Goal: Use online tool/utility: Utilize a website feature to perform a specific function

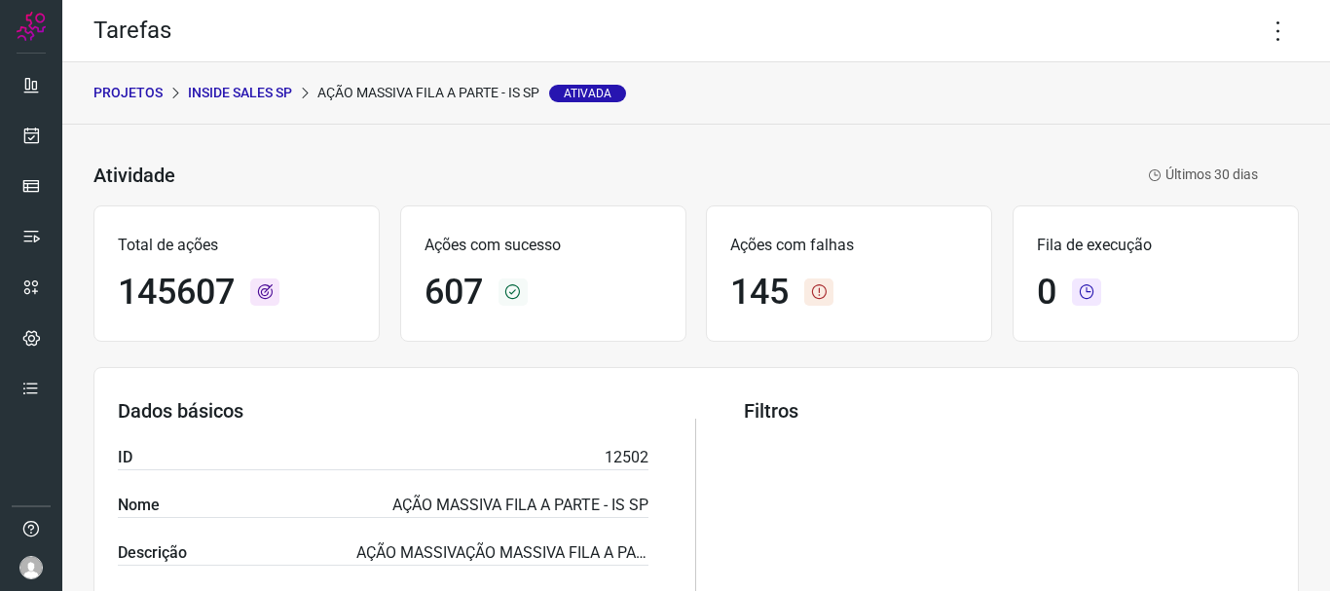
scroll to position [195, 0]
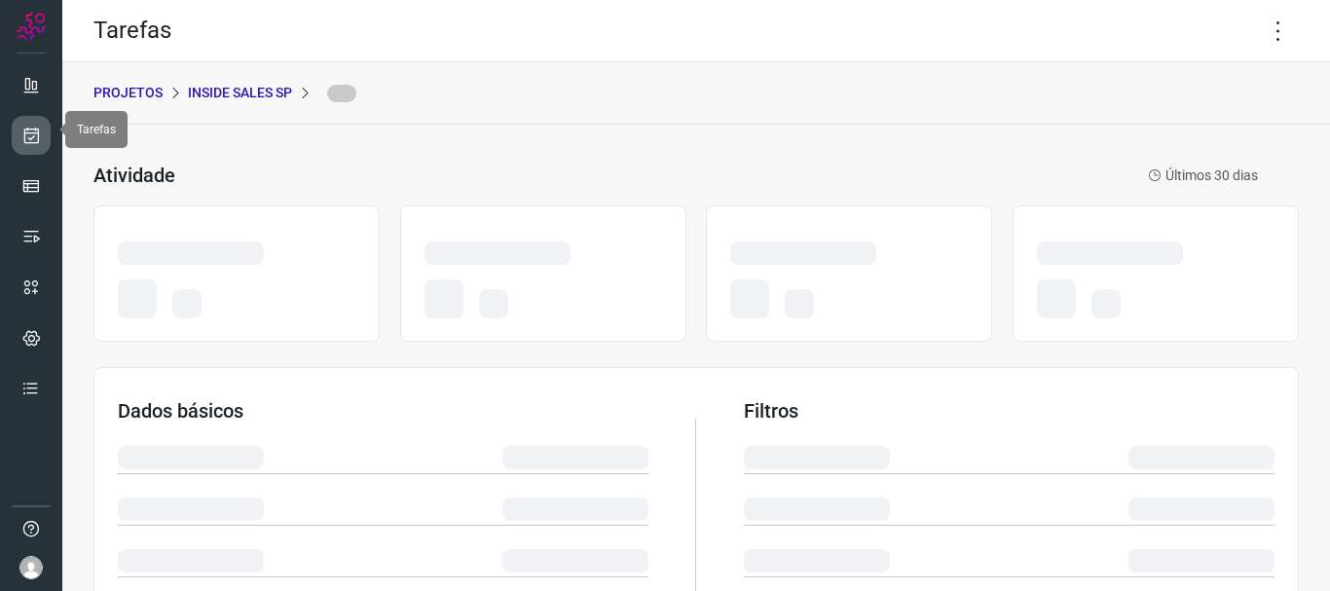
click at [24, 128] on icon at bounding box center [31, 135] width 20 height 19
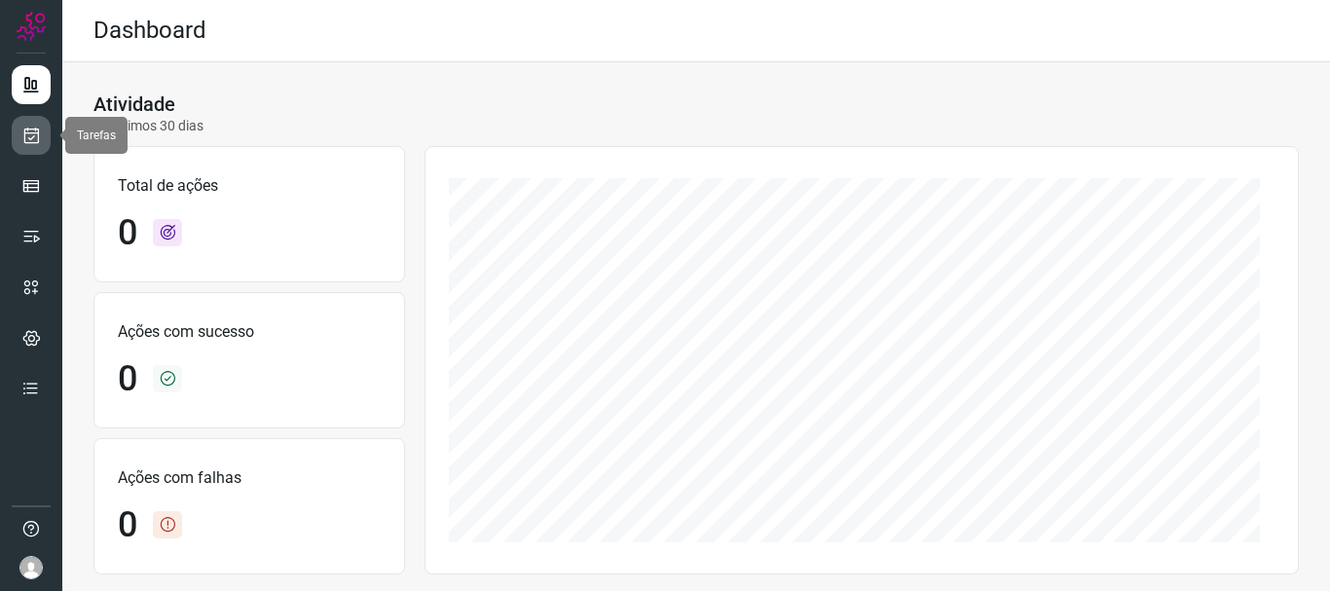
click at [28, 147] on link at bounding box center [31, 135] width 39 height 39
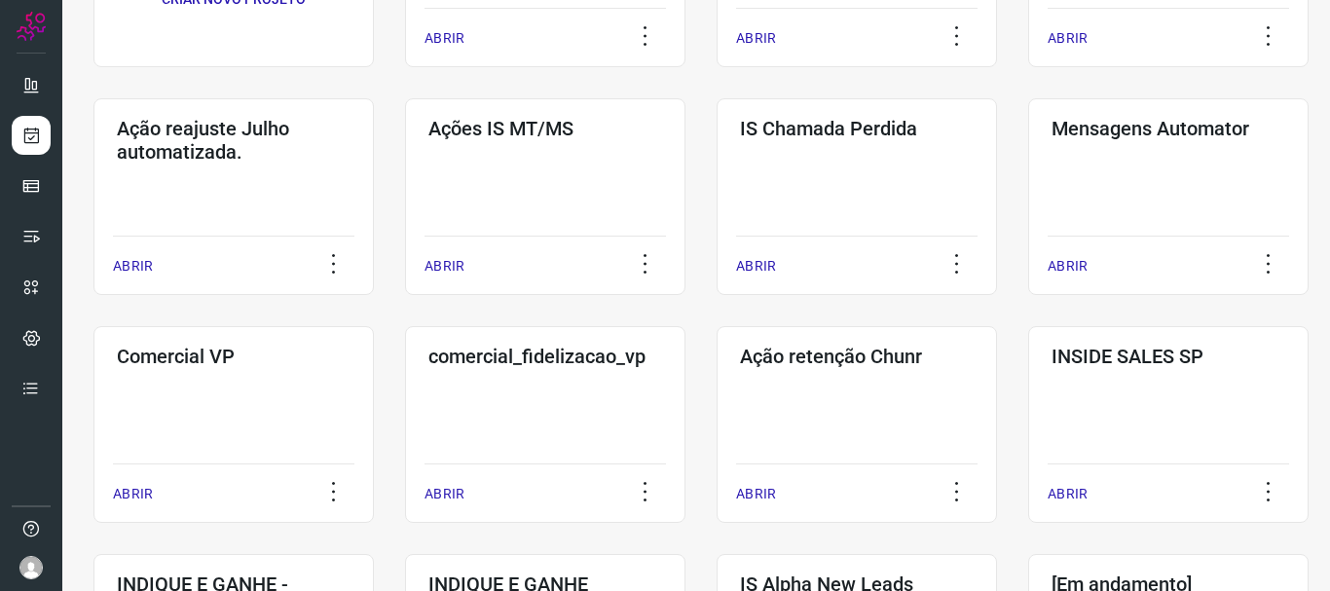
scroll to position [389, 0]
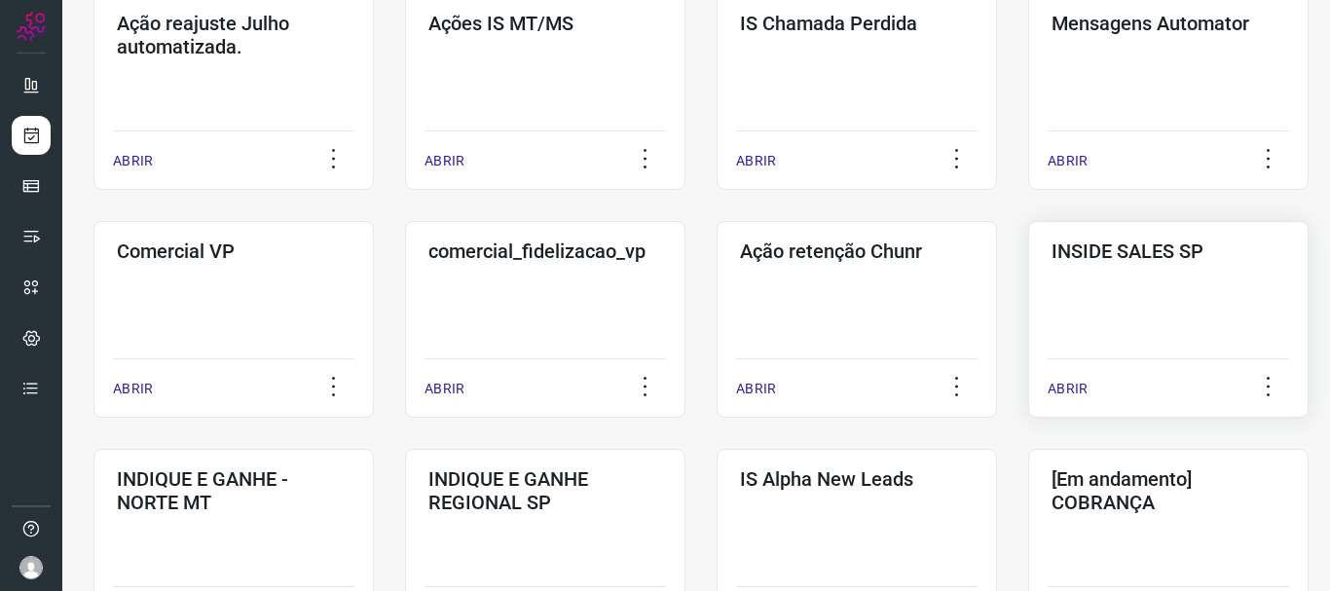
click at [1056, 389] on p "ABRIR" at bounding box center [1067, 389] width 40 height 20
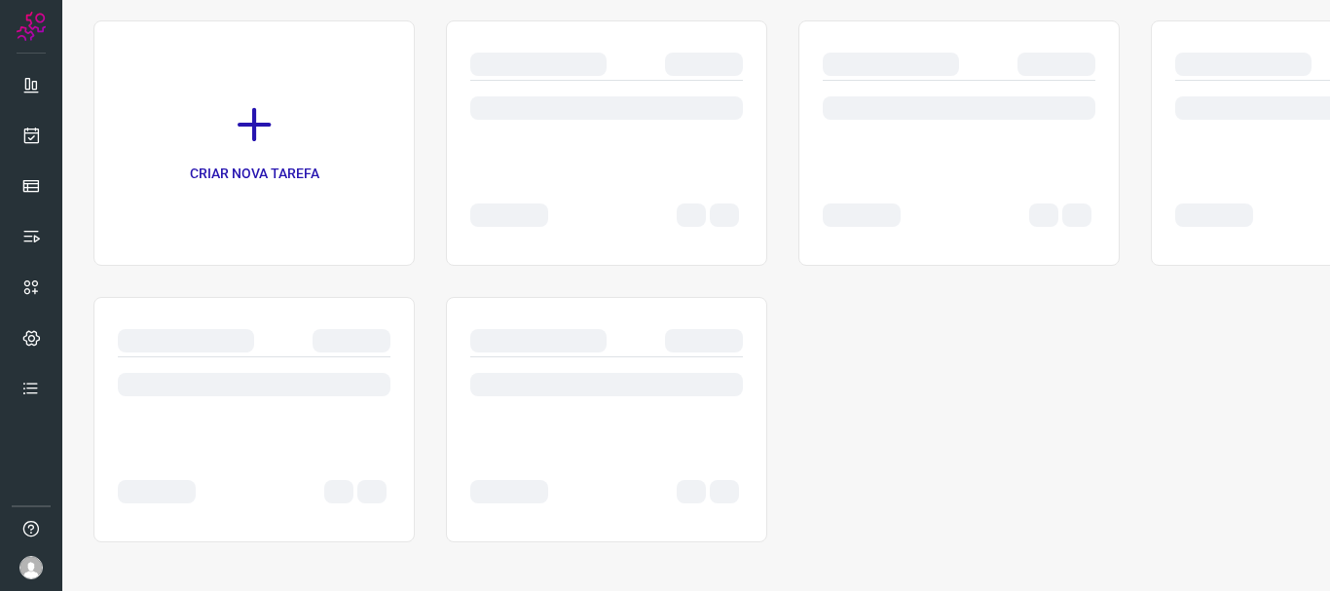
scroll to position [134, 0]
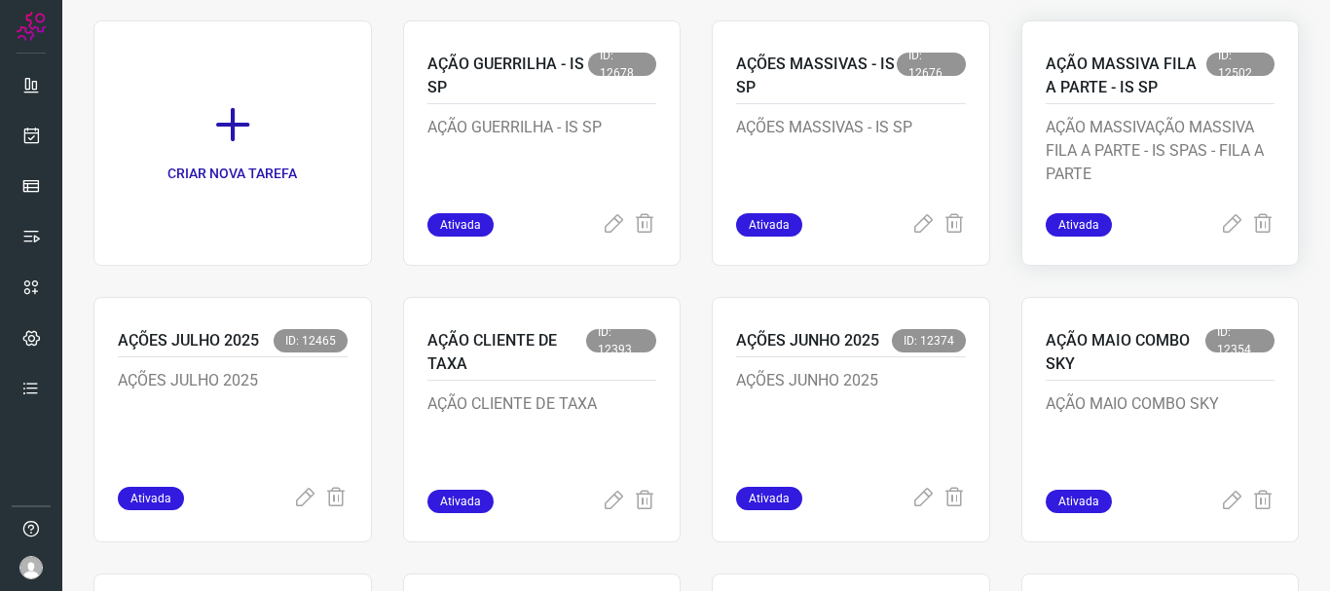
click at [1058, 221] on span "Ativada" at bounding box center [1078, 224] width 66 height 23
click at [1220, 223] on icon at bounding box center [1231, 224] width 23 height 23
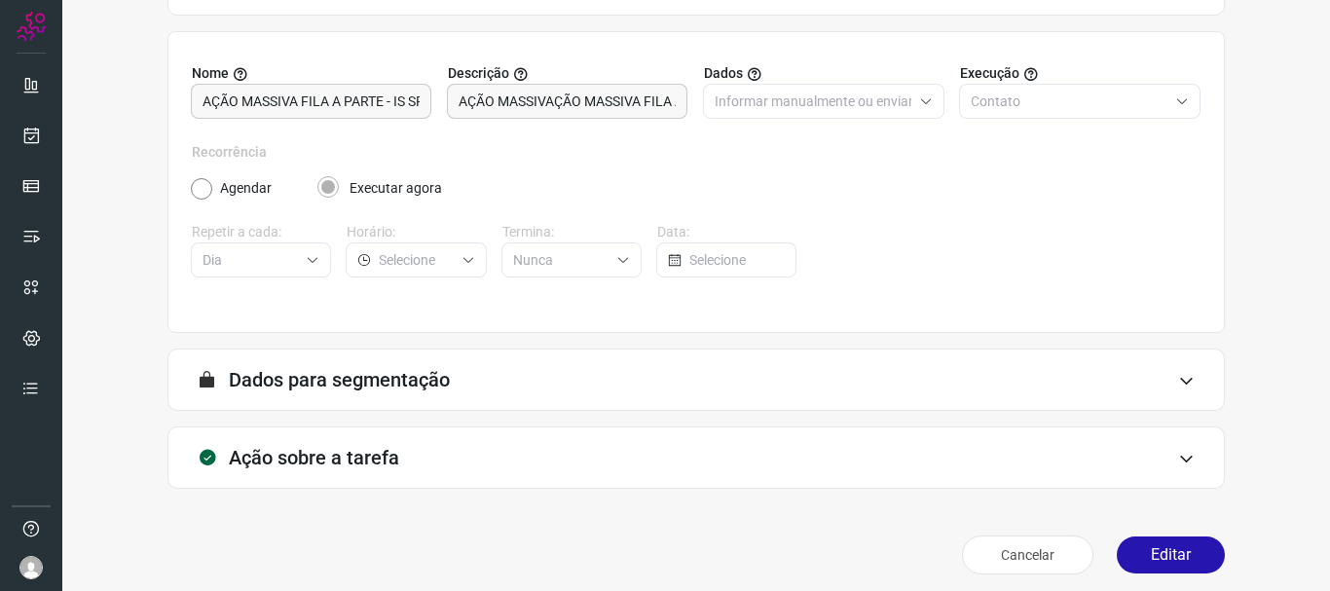
scroll to position [169, 0]
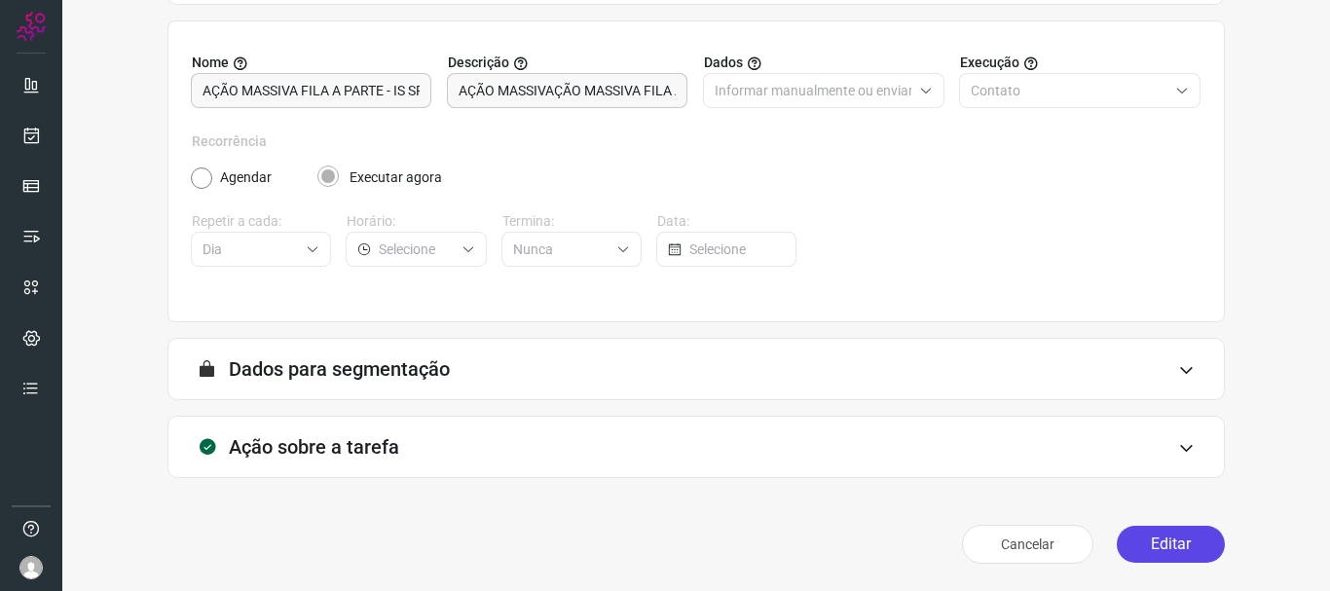
click at [1145, 549] on button "Editar" at bounding box center [1170, 544] width 108 height 37
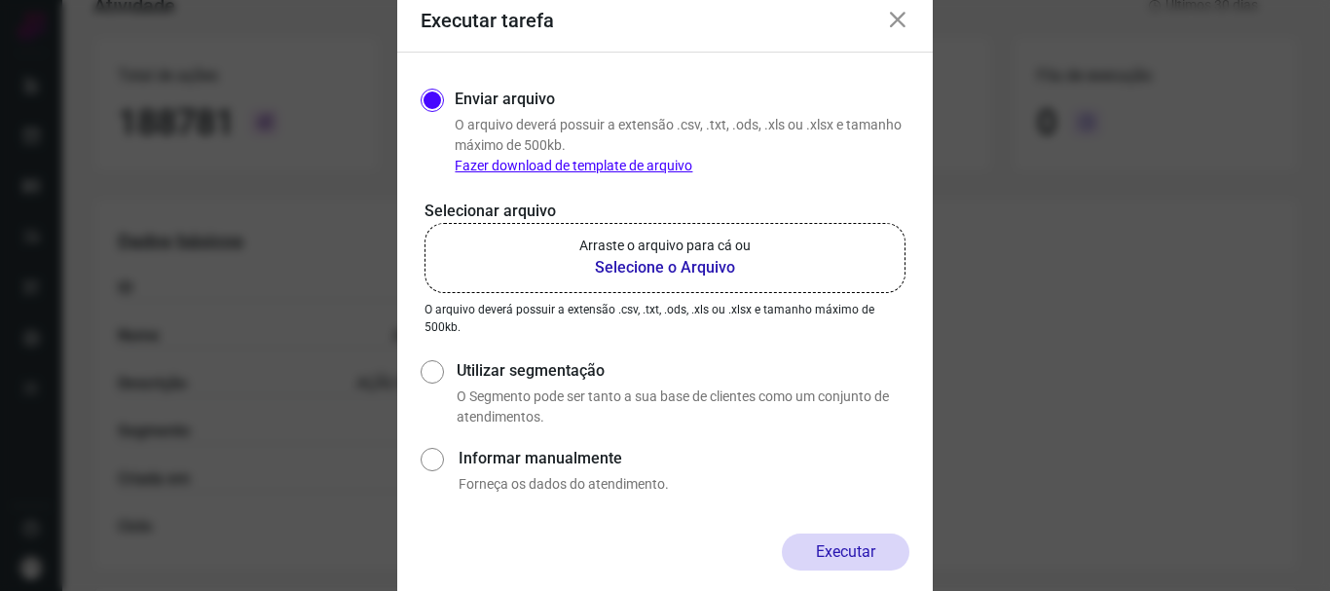
click at [901, 23] on icon at bounding box center [897, 20] width 23 height 23
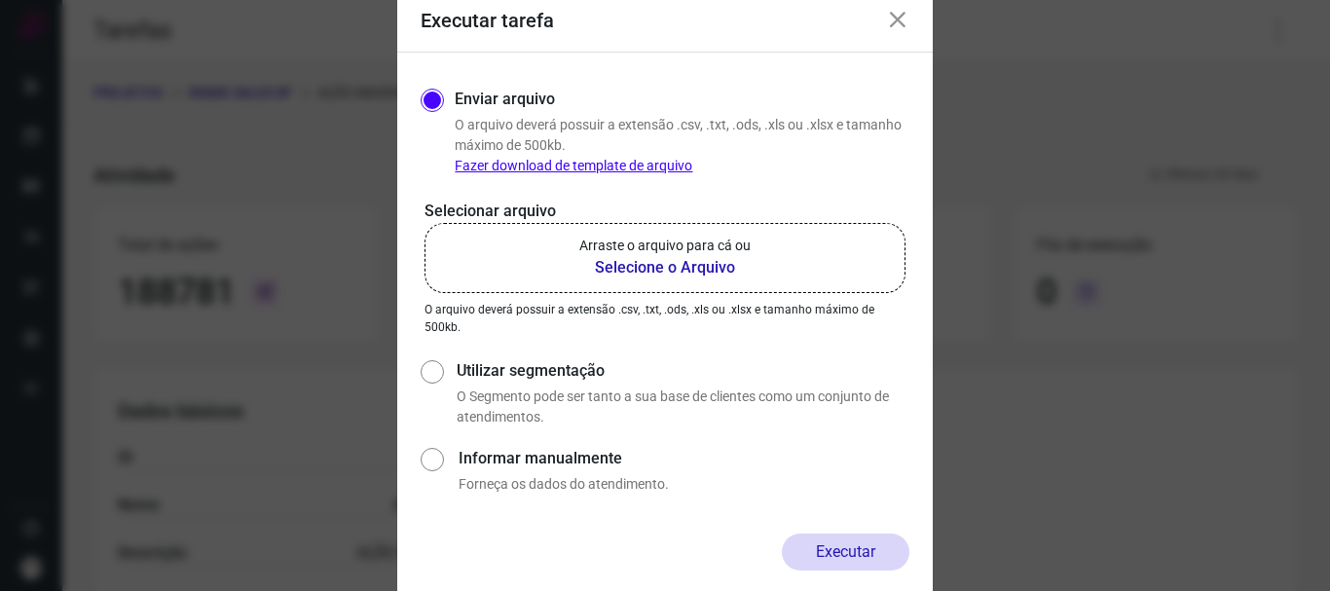
click at [677, 266] on b "Selecione o Arquivo" at bounding box center [664, 267] width 171 height 23
click at [0, 0] on input "Arraste o arquivo para cá ou Selecione o Arquivo" at bounding box center [0, 0] width 0 height 0
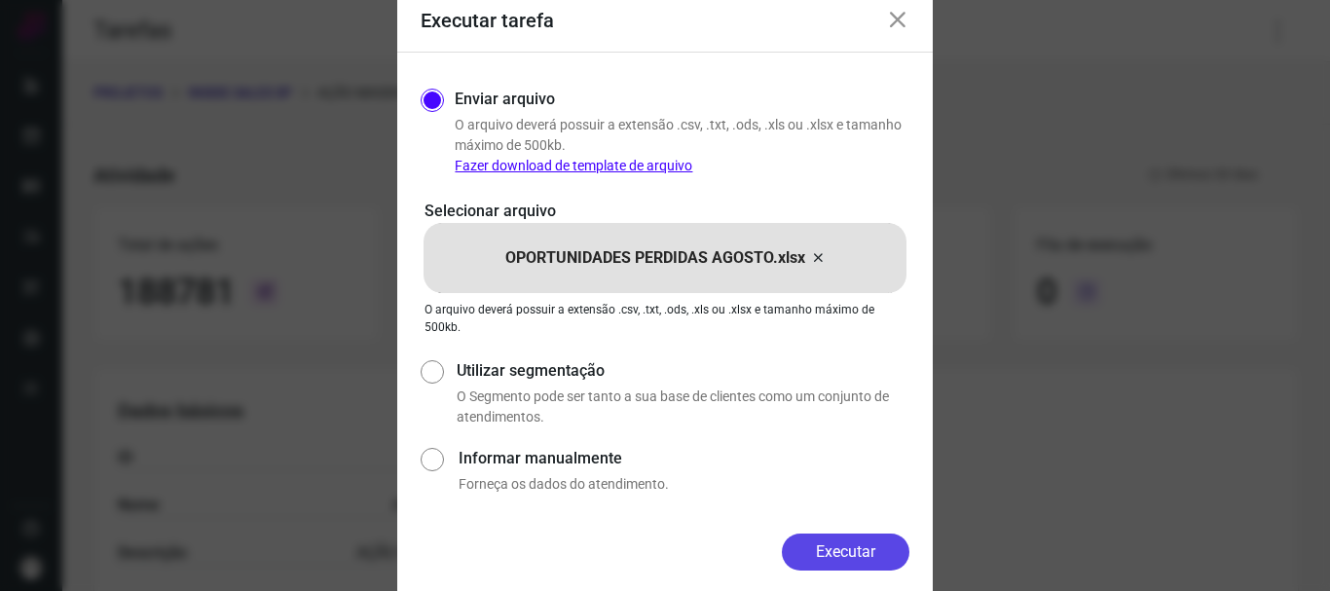
click at [830, 553] on button "Executar" at bounding box center [846, 551] width 128 height 37
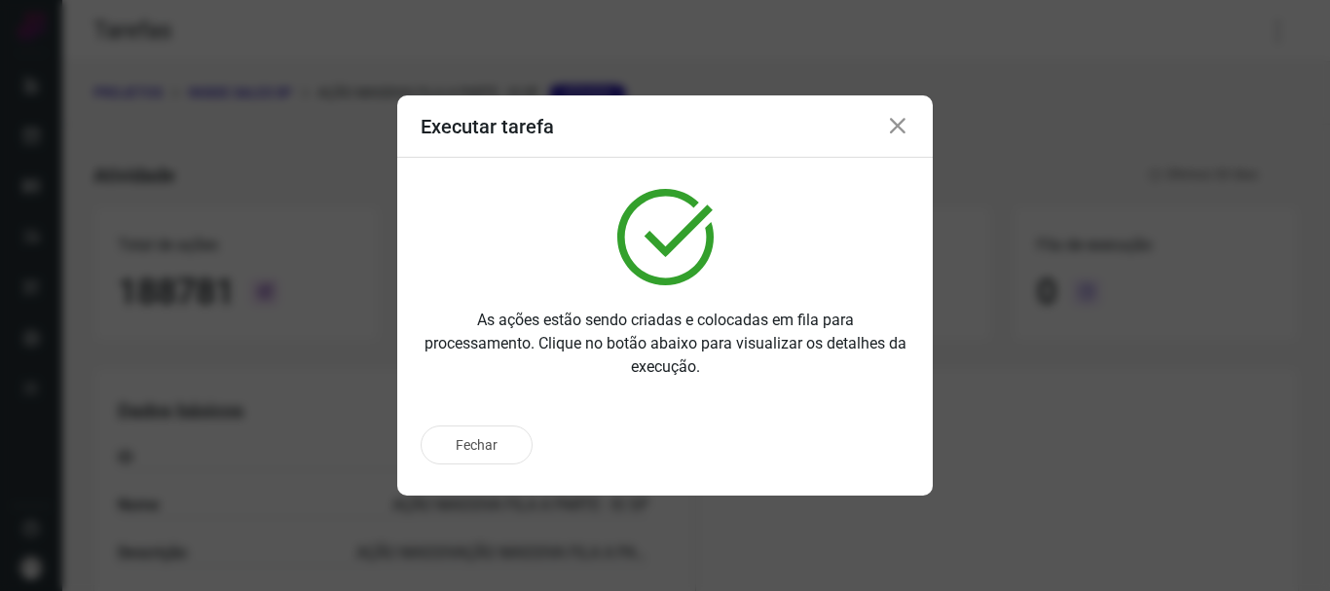
click at [896, 128] on icon at bounding box center [897, 126] width 23 height 23
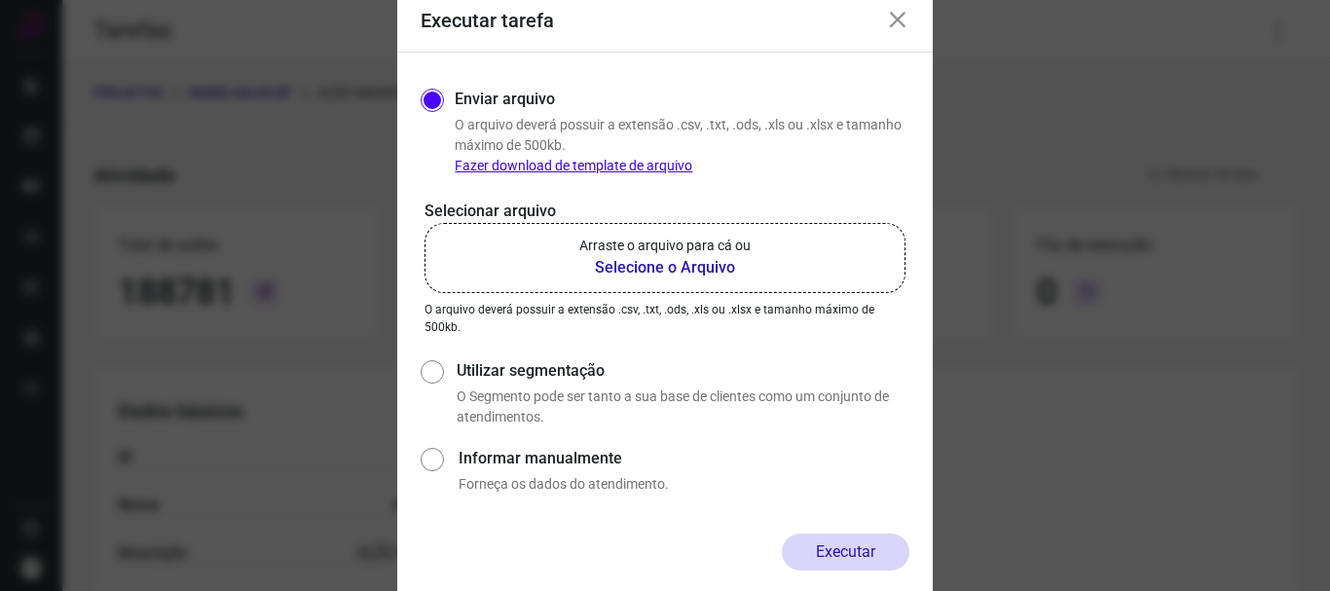
click at [898, 22] on icon at bounding box center [897, 20] width 23 height 23
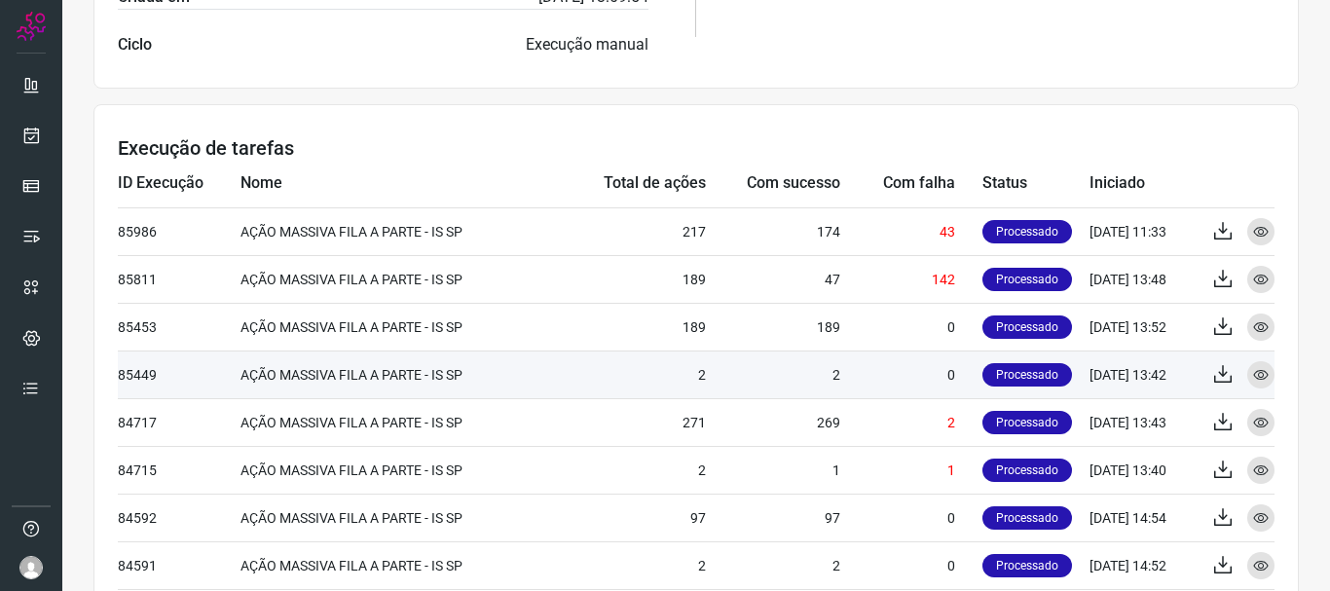
scroll to position [649, 0]
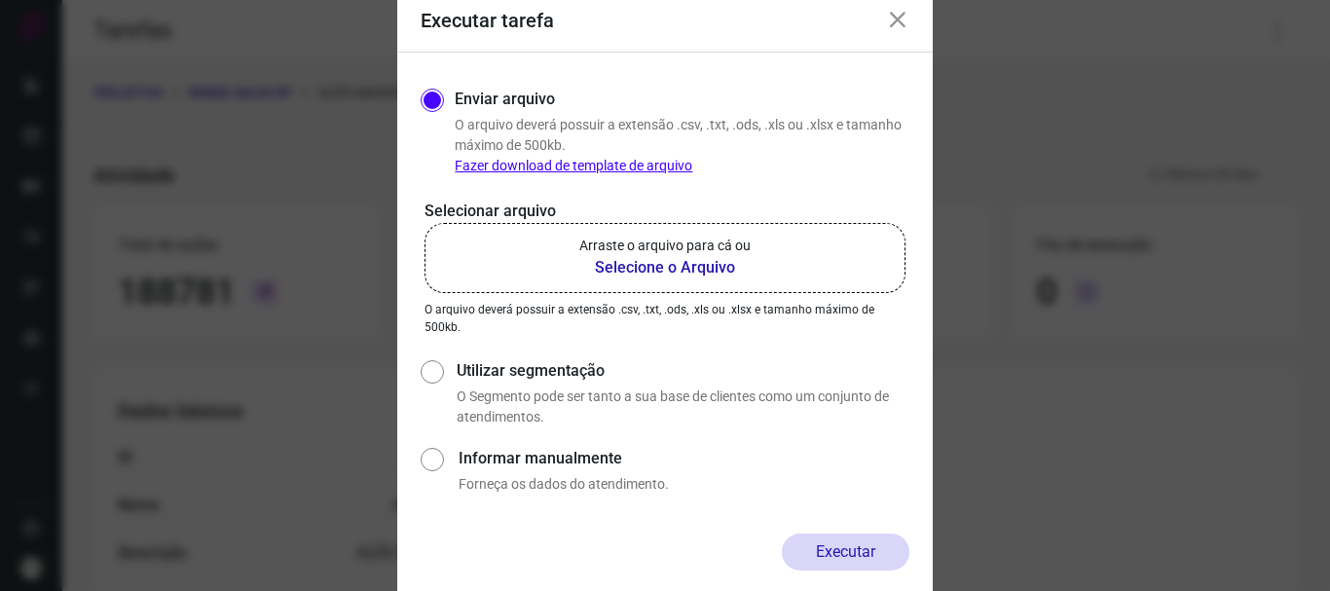
click at [897, 26] on icon at bounding box center [897, 20] width 23 height 23
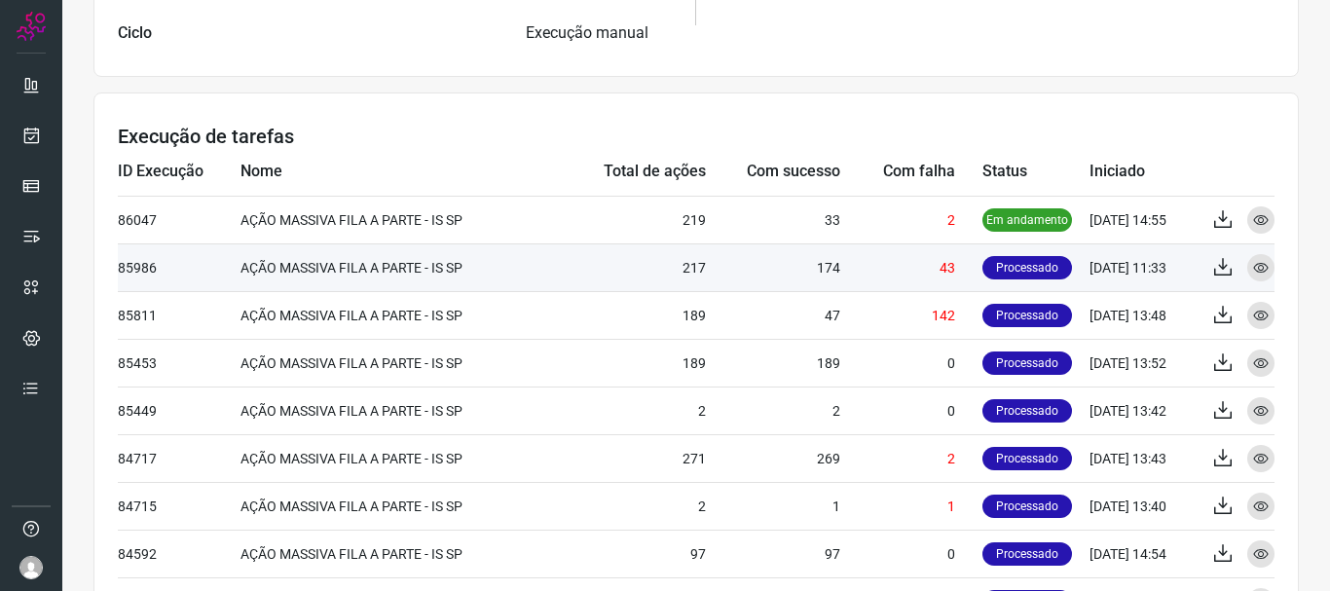
scroll to position [649, 0]
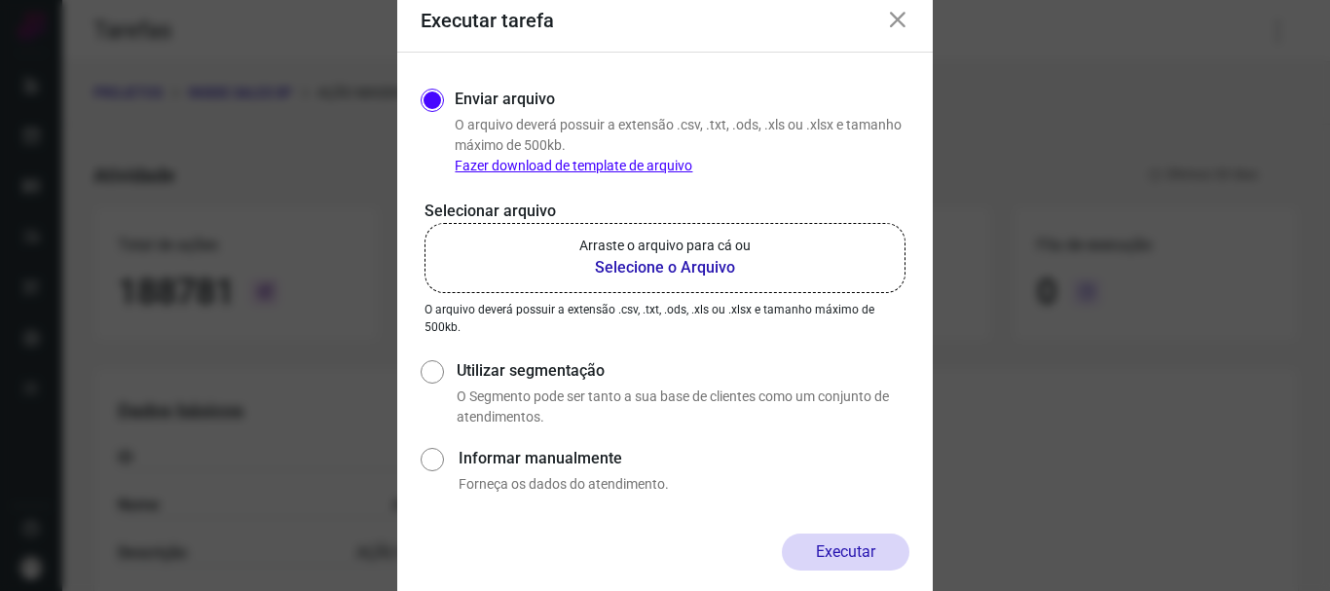
click at [900, 25] on icon at bounding box center [897, 20] width 23 height 23
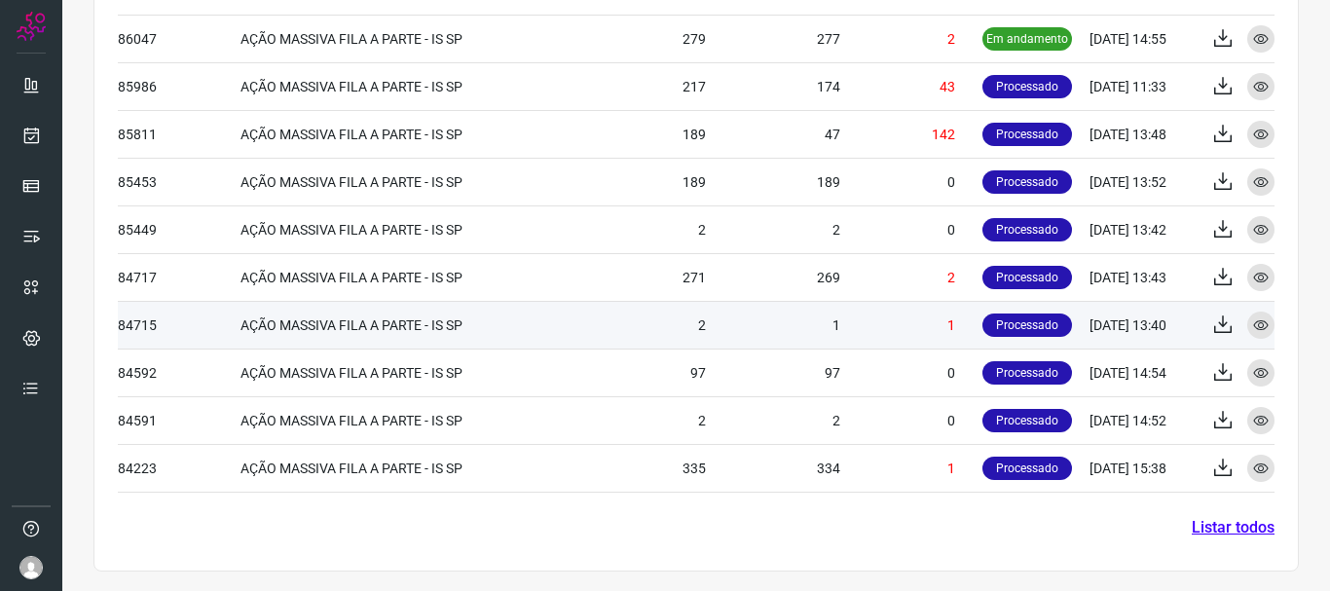
scroll to position [747, 0]
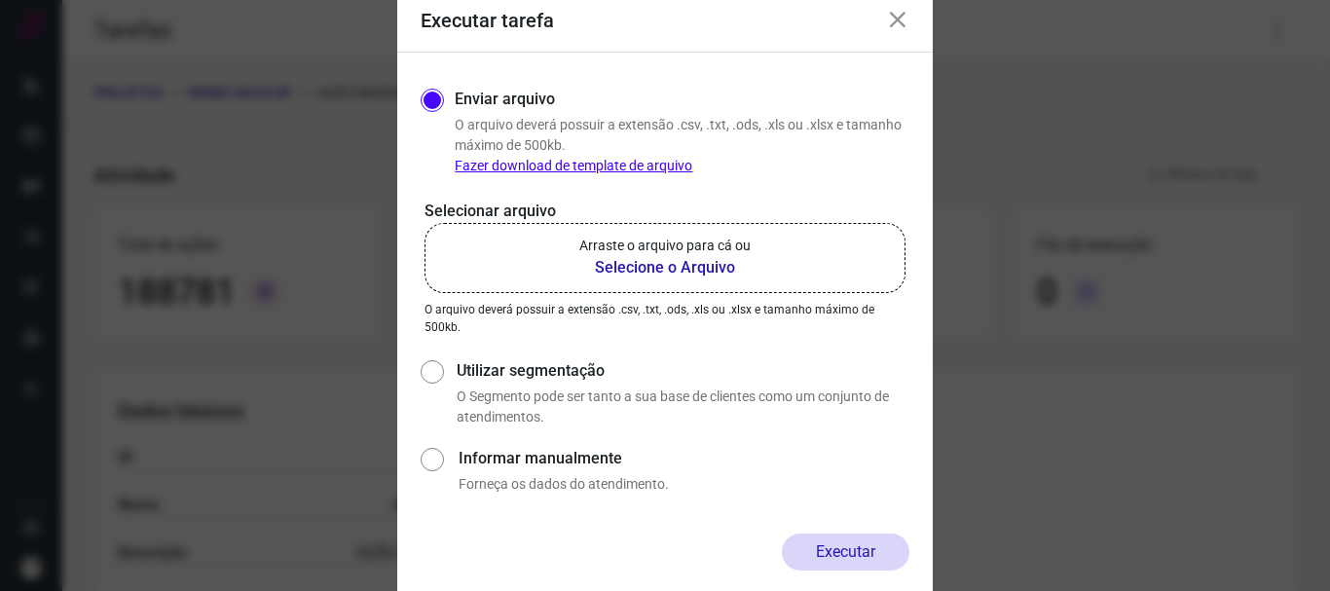
click at [896, 28] on icon at bounding box center [897, 20] width 23 height 23
